Goal: Task Accomplishment & Management: Use online tool/utility

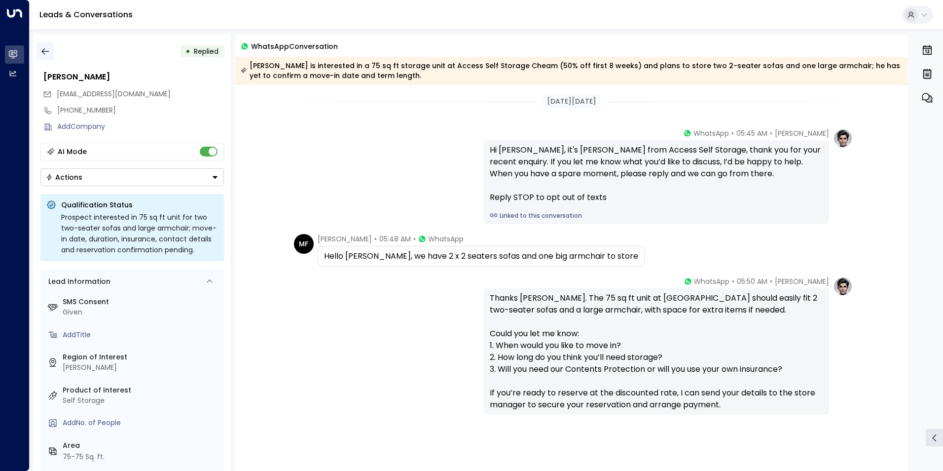
click at [47, 54] on icon "button" at bounding box center [45, 51] width 10 height 10
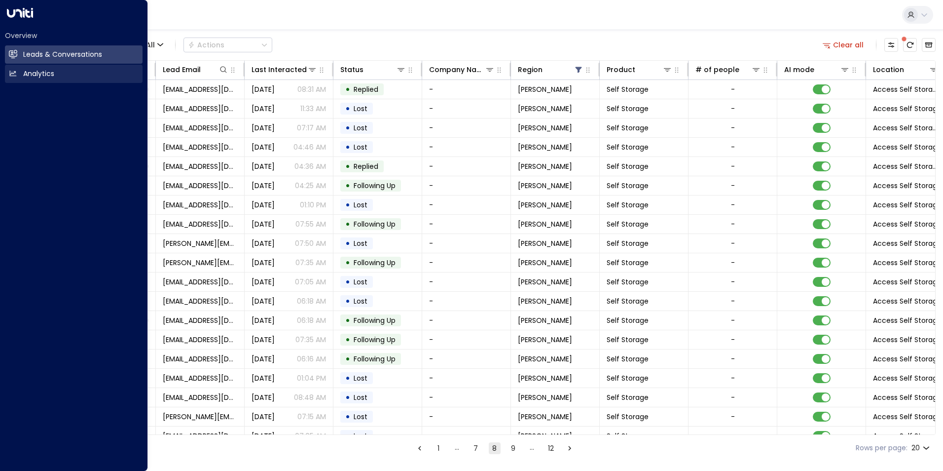
click at [14, 75] on icon at bounding box center [13, 73] width 8 height 8
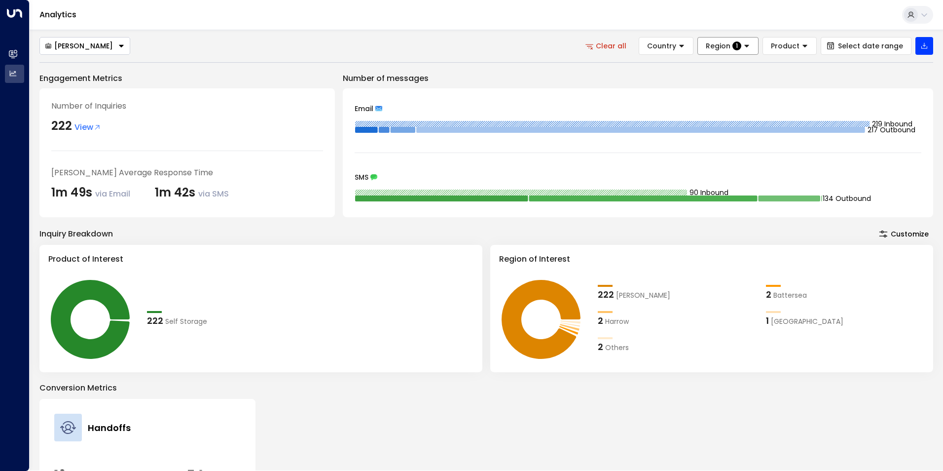
click at [727, 45] on span "Region" at bounding box center [718, 45] width 25 height 9
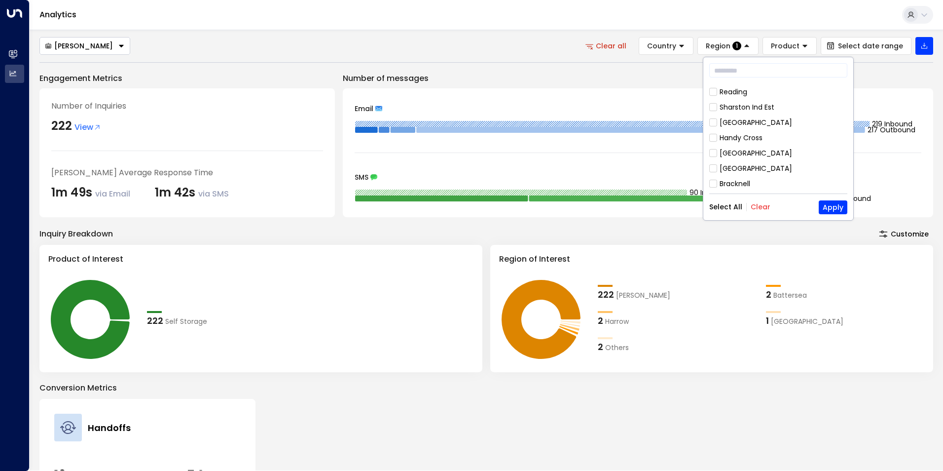
scroll to position [457, 0]
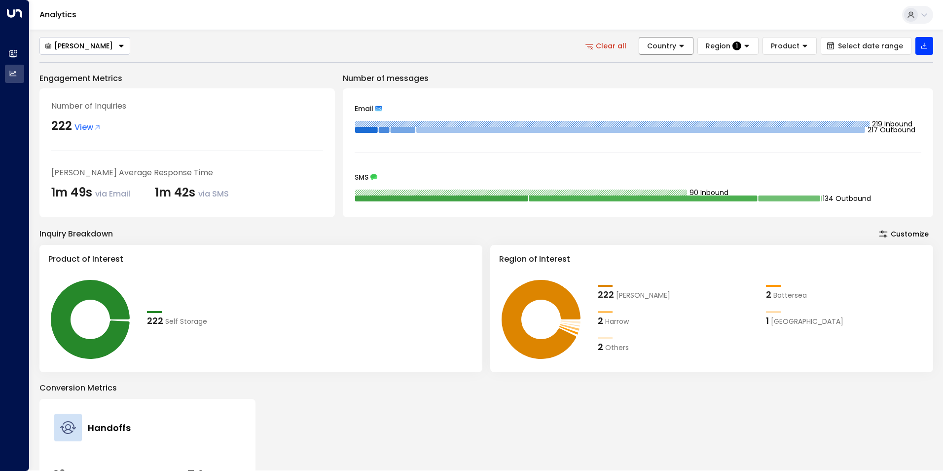
click at [661, 47] on span "Country" at bounding box center [661, 45] width 29 height 9
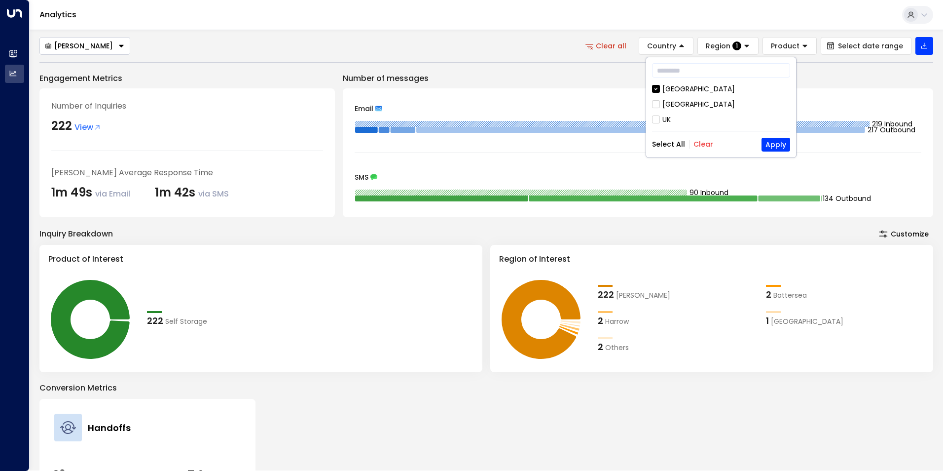
click at [676, 105] on div "[GEOGRAPHIC_DATA]" at bounding box center [698, 104] width 73 height 10
click at [660, 118] on div "UK" at bounding box center [721, 119] width 138 height 10
click at [781, 146] on button "Apply" at bounding box center [775, 145] width 29 height 14
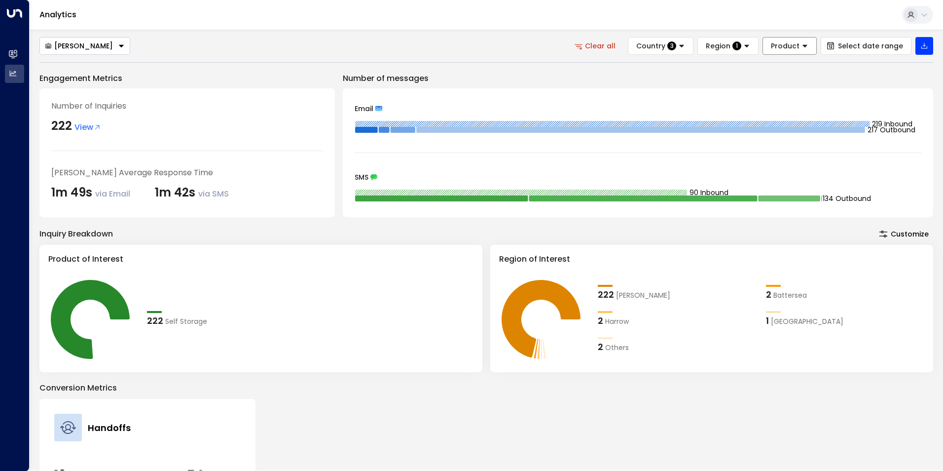
click at [788, 48] on span "Product" at bounding box center [785, 45] width 29 height 9
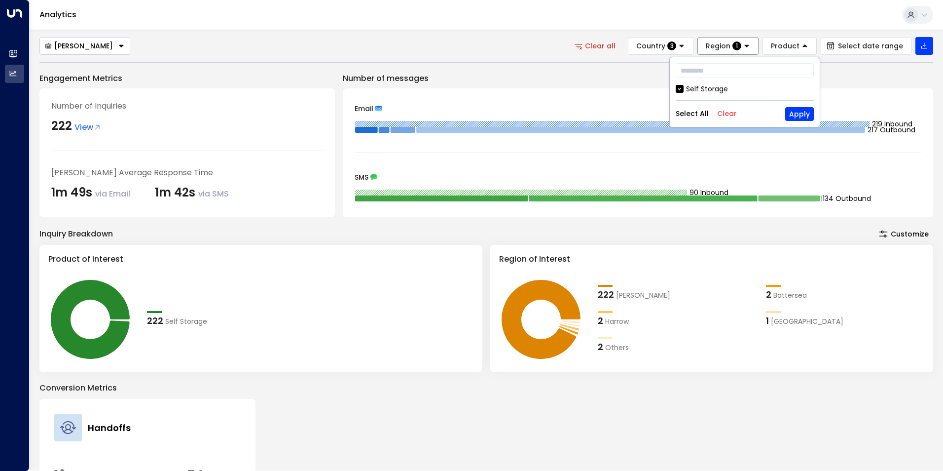
click at [741, 44] on span "1" at bounding box center [736, 45] width 9 height 9
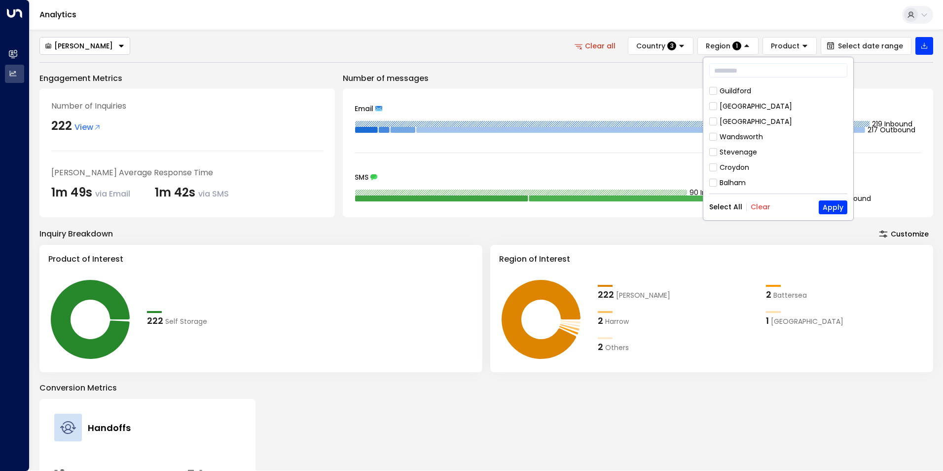
scroll to position [0, 0]
click at [753, 74] on input "text" at bounding box center [778, 70] width 138 height 18
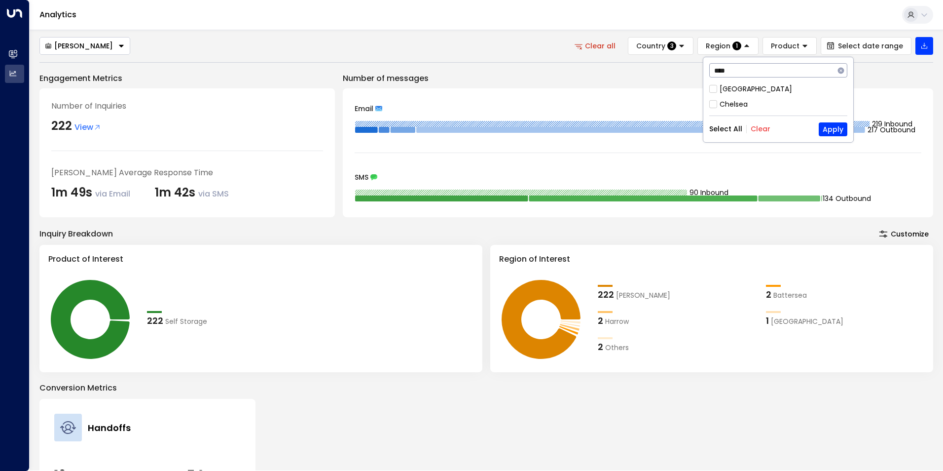
type input "*****"
click at [876, 69] on div "[PERSON_NAME] Clear all Country 3 Region 1 Product Select date range Engagement…" at bounding box center [486, 327] width 894 height 581
click at [866, 38] on button "Select date range" at bounding box center [866, 46] width 91 height 18
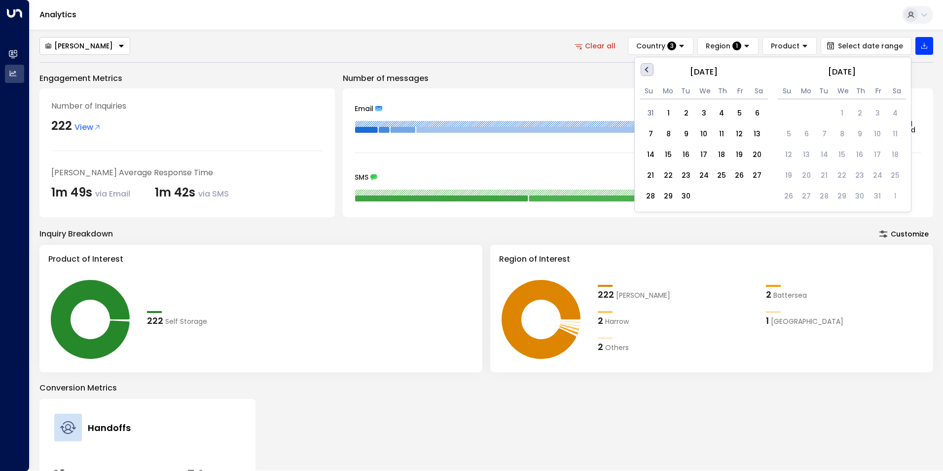
click at [645, 70] on button "Previous Month" at bounding box center [647, 69] width 13 height 13
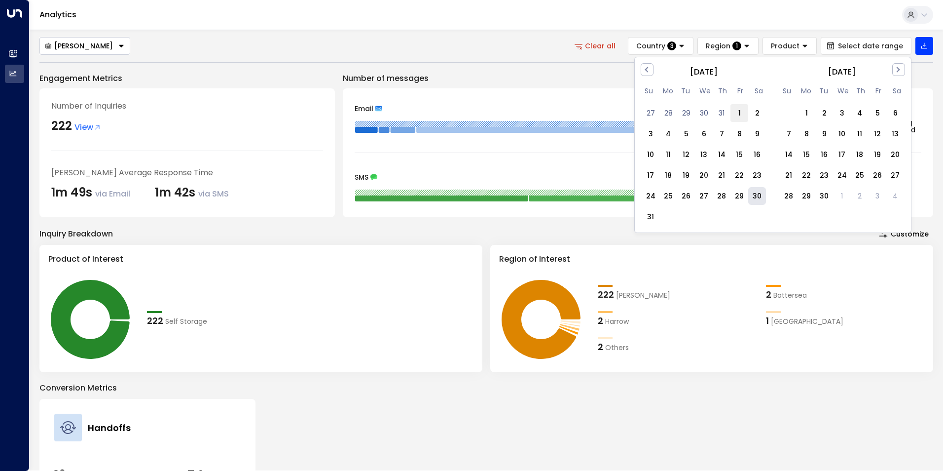
click at [736, 113] on div "1" at bounding box center [739, 113] width 18 height 18
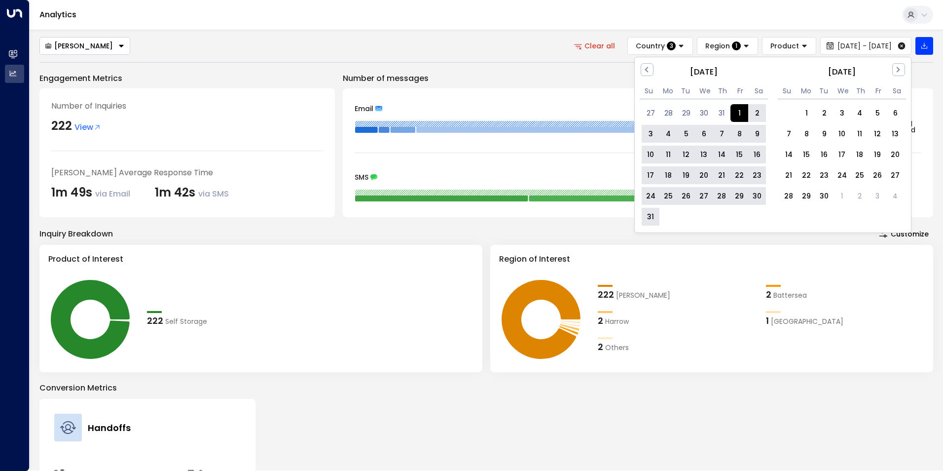
click at [653, 216] on div "31" at bounding box center [651, 217] width 18 height 18
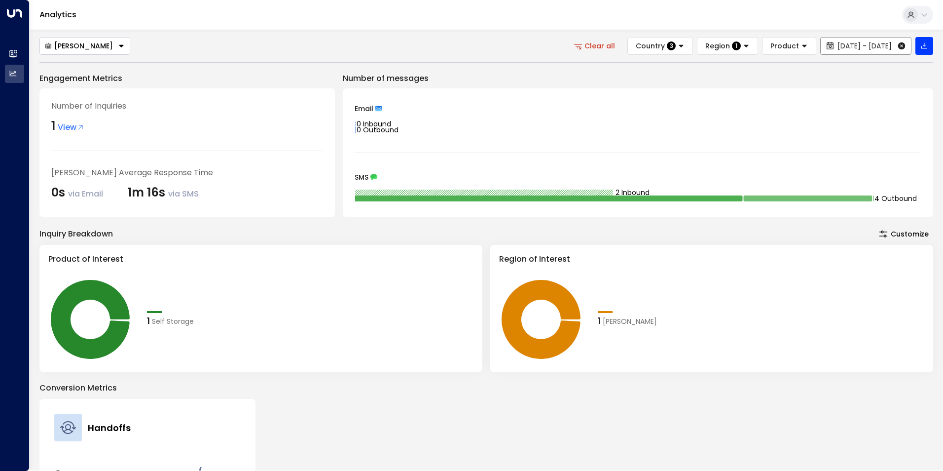
click at [903, 44] on icon at bounding box center [901, 45] width 7 height 7
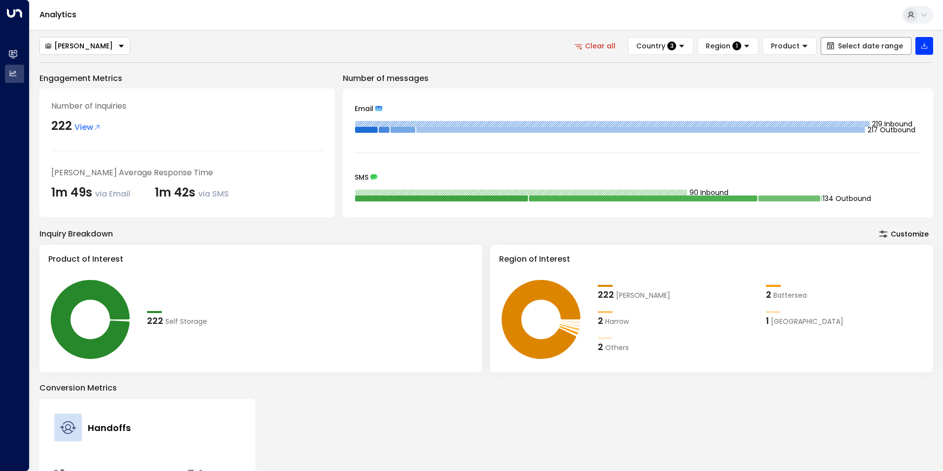
scroll to position [99, 0]
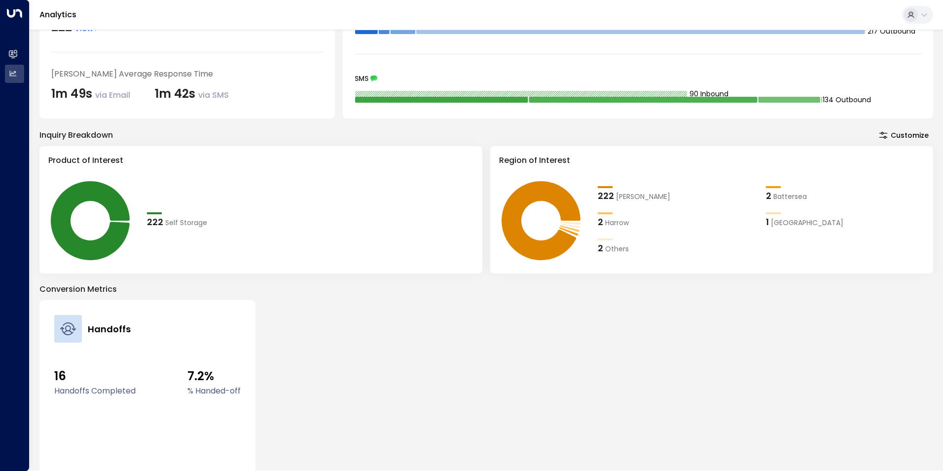
click at [604, 249] on div "2 Others" at bounding box center [677, 247] width 158 height 13
